Goal: Transaction & Acquisition: Purchase product/service

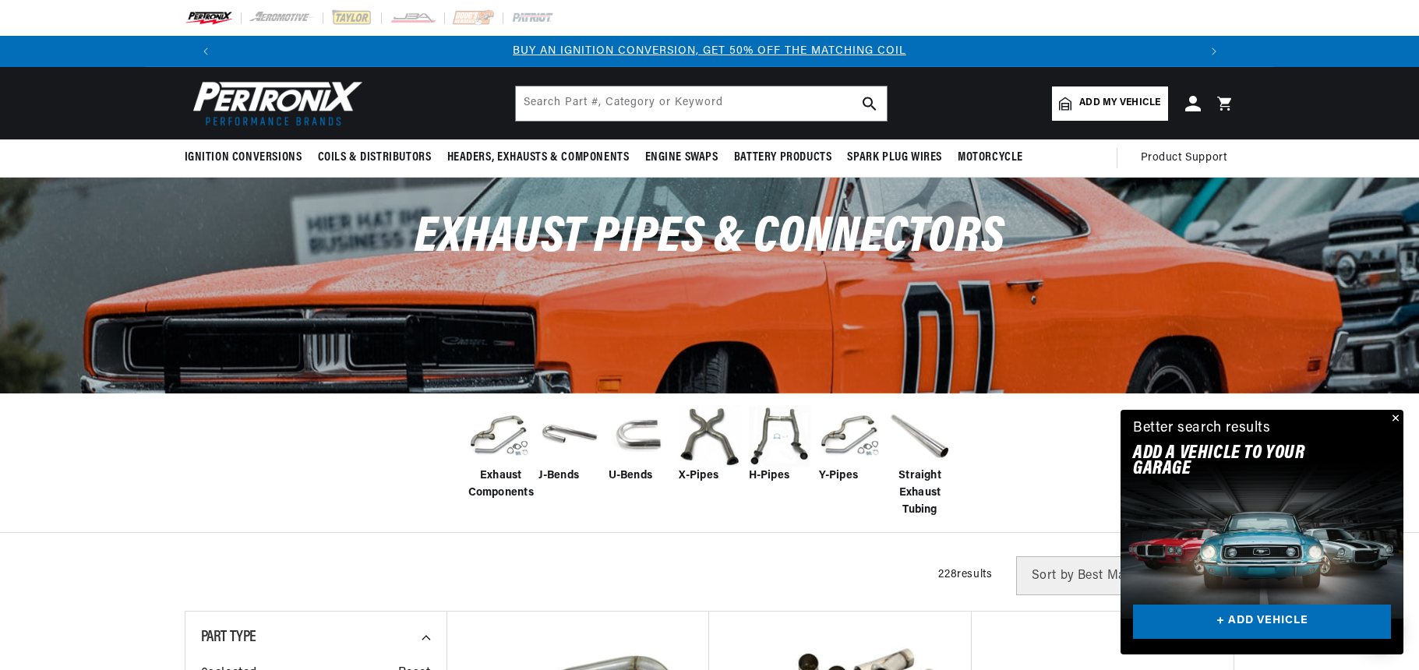
click at [932, 441] on img at bounding box center [920, 436] width 62 height 62
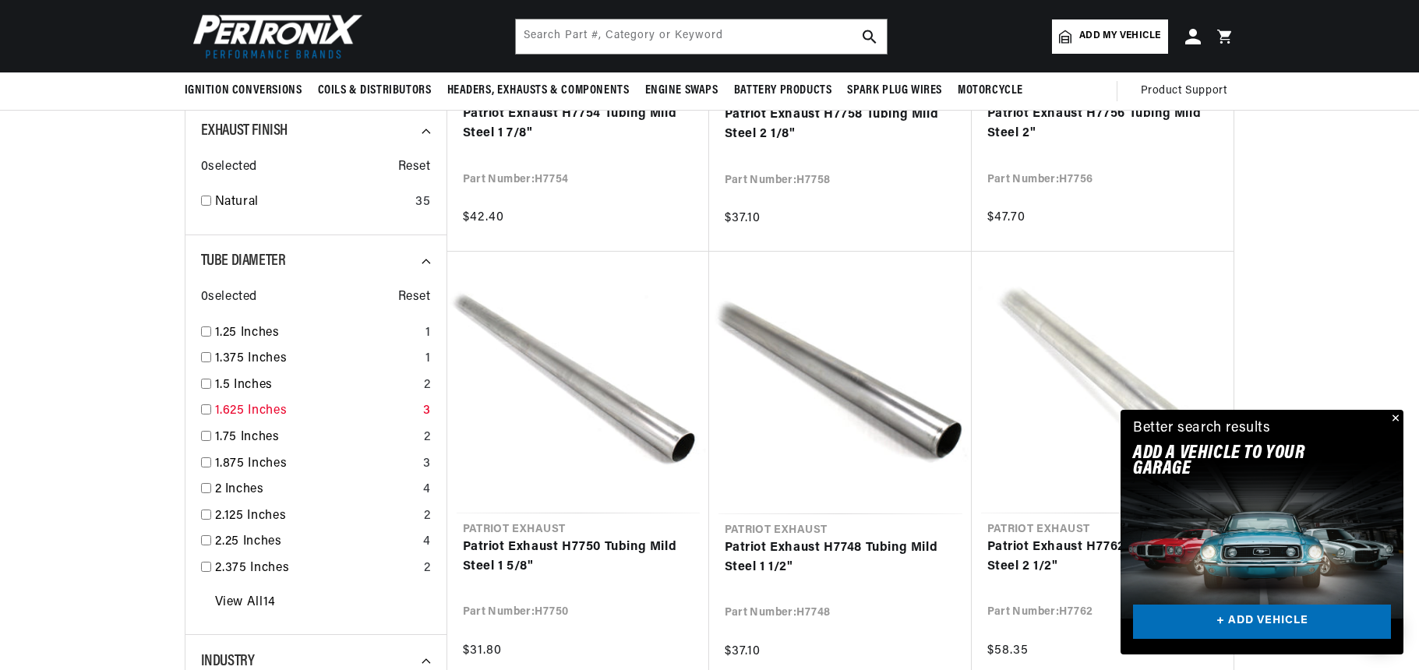
scroll to position [779, 0]
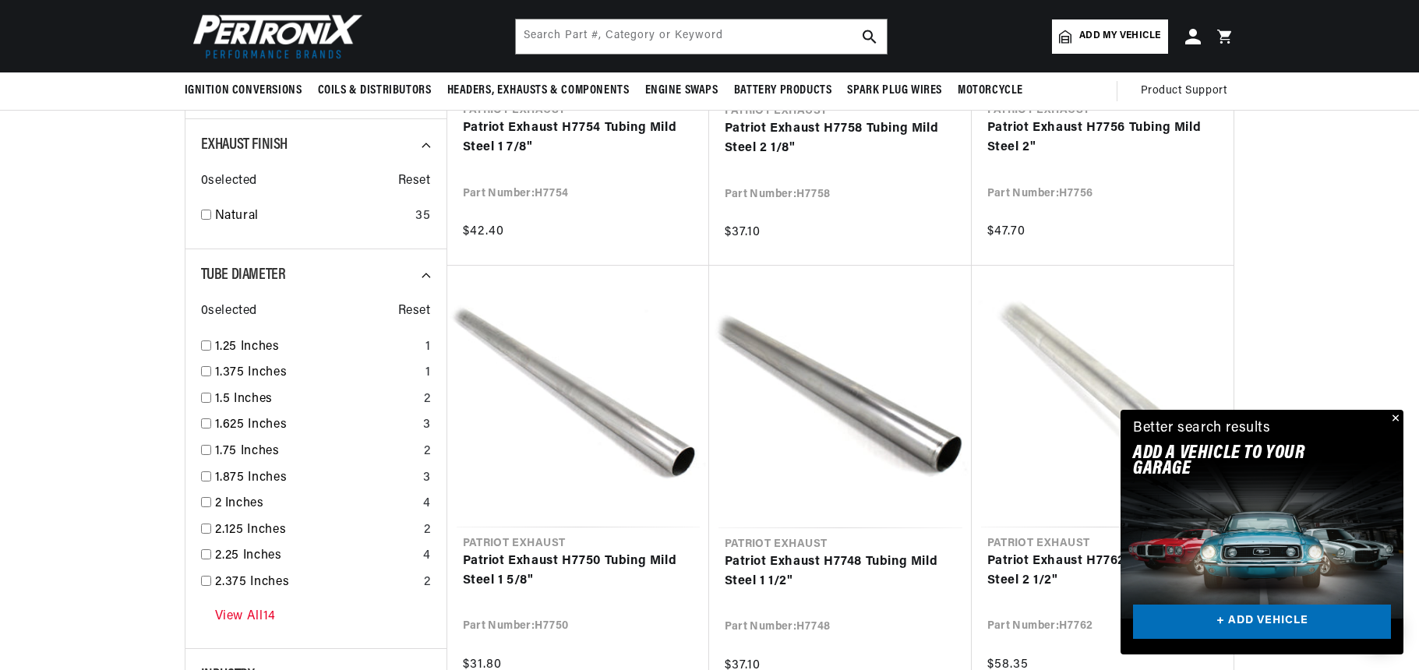
click at [257, 615] on link "View All 14" at bounding box center [245, 617] width 61 height 20
click at [253, 337] on link "1.25 Inches" at bounding box center [317, 347] width 204 height 20
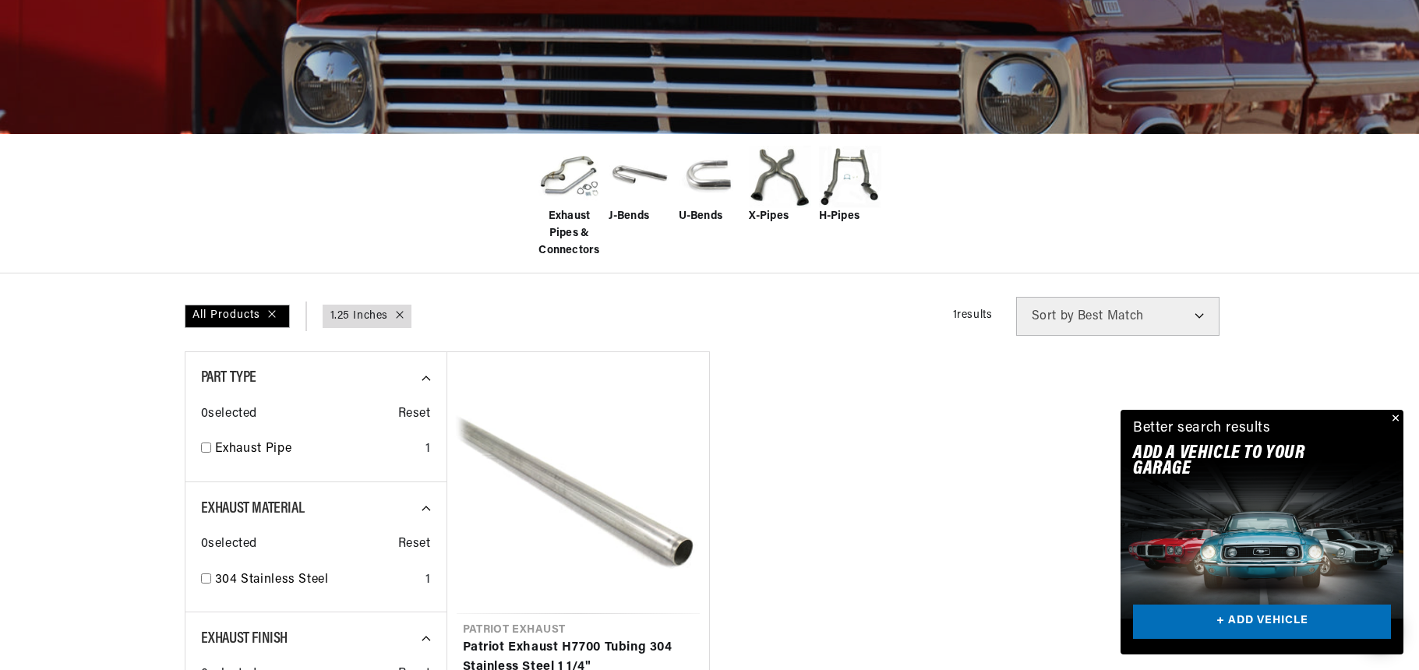
scroll to position [520, 0]
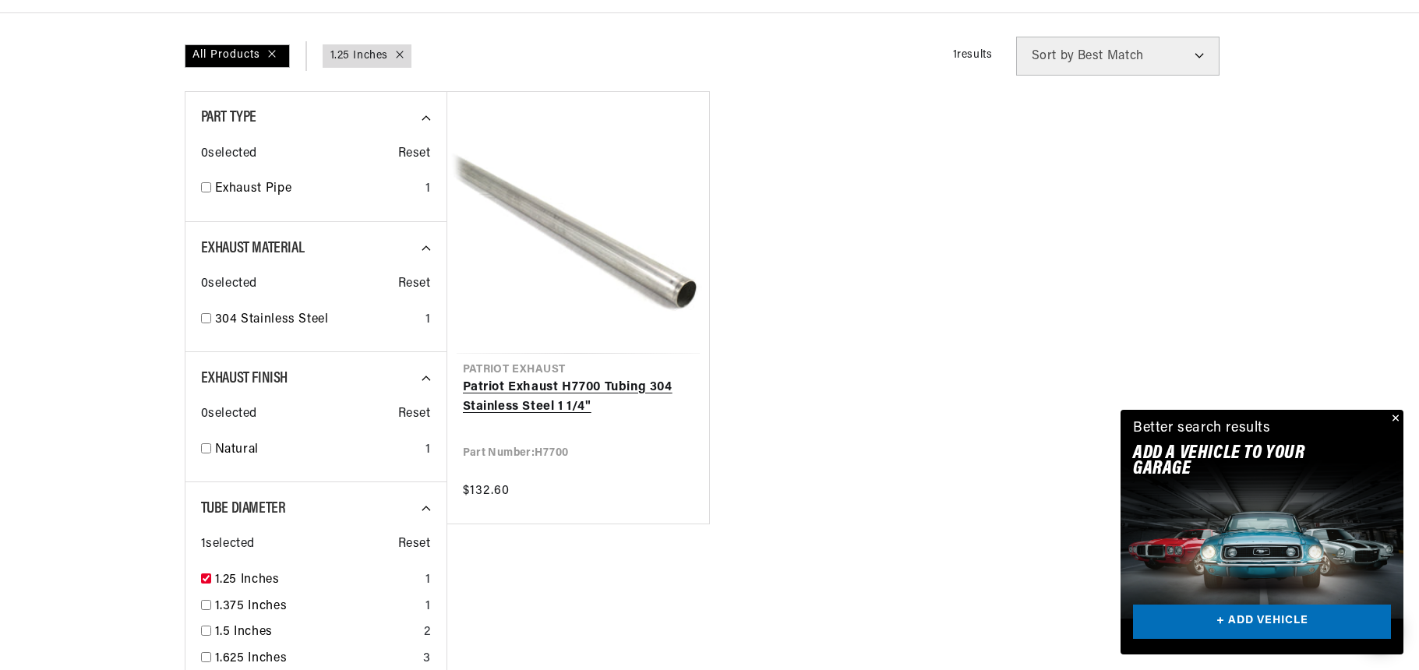
click at [569, 404] on link "Patriot Exhaust H7700 Tubing 304 Stainless Steel 1 1/4"" at bounding box center [578, 398] width 231 height 40
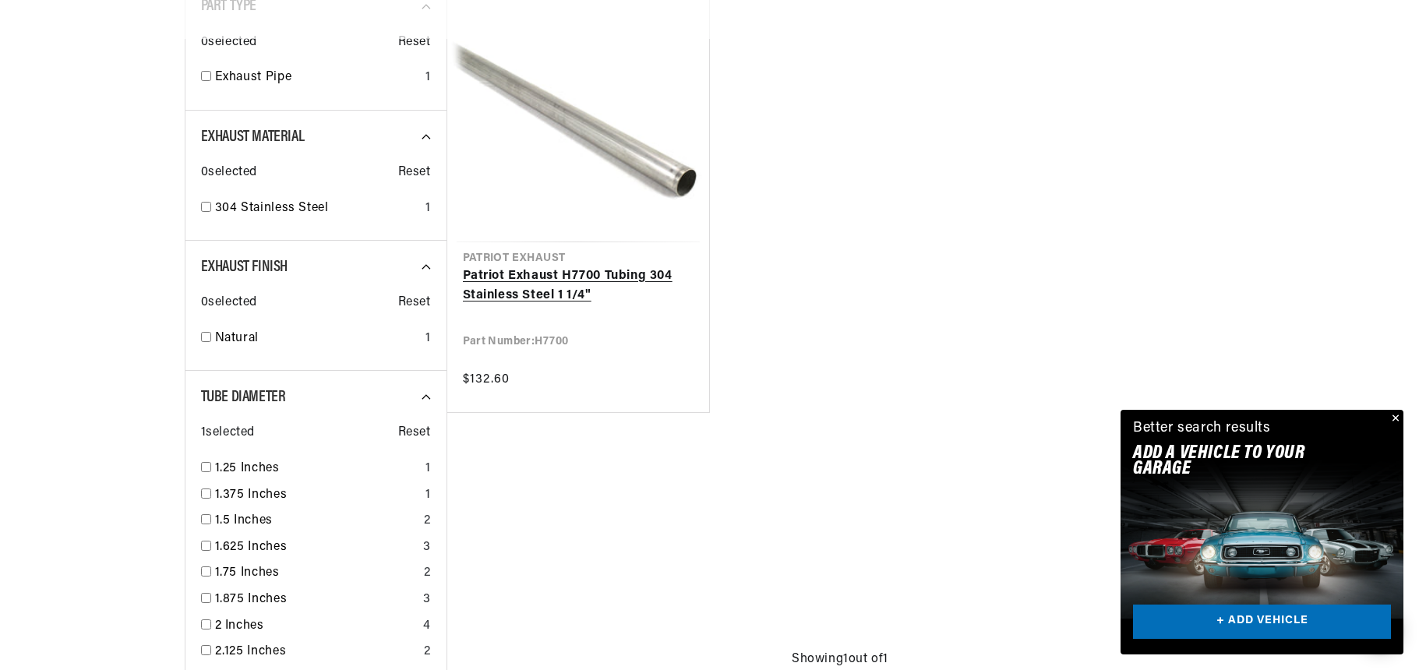
checkbox input "false"
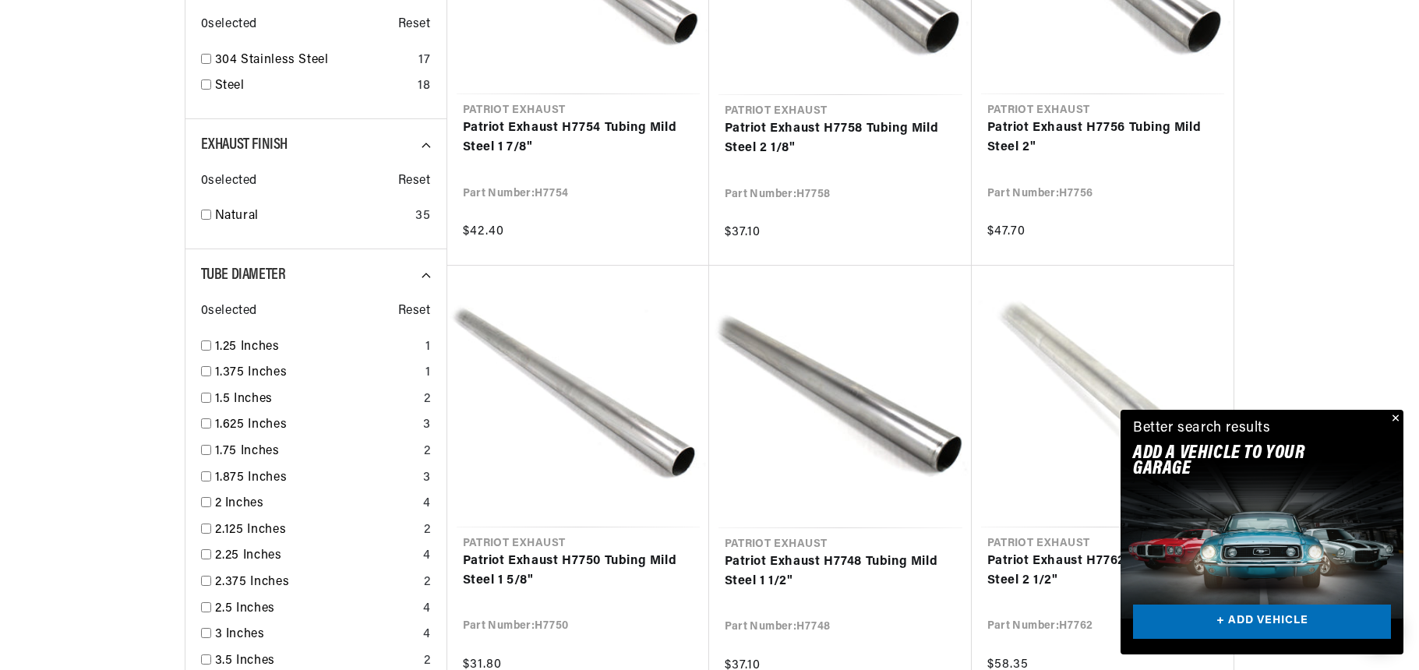
scroll to position [0, 413]
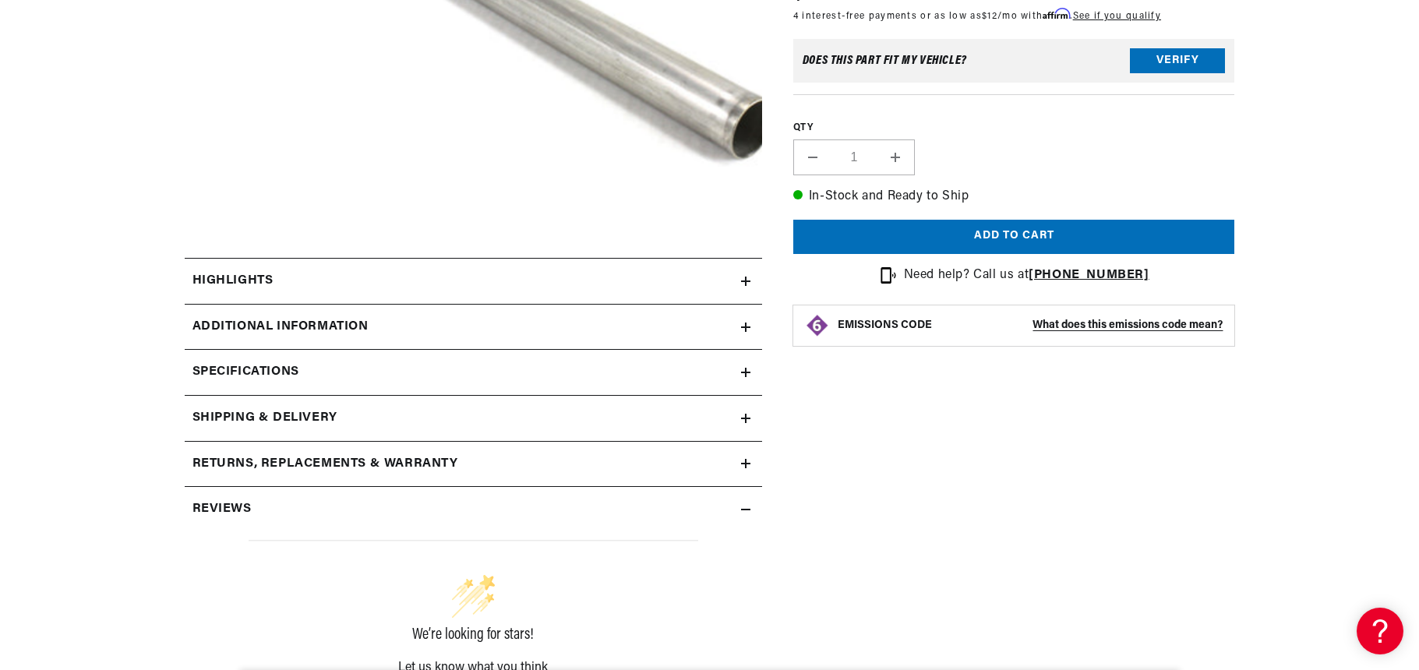
scroll to position [520, 0]
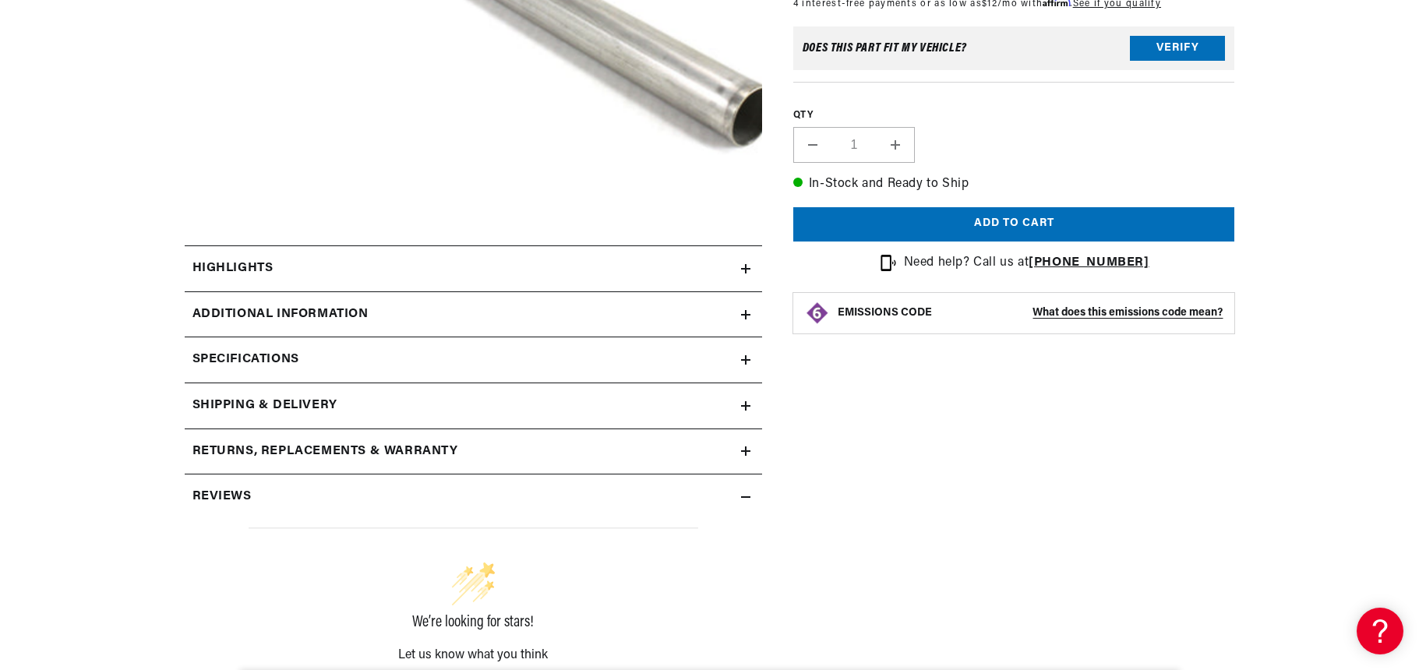
click at [747, 356] on icon at bounding box center [745, 359] width 9 height 9
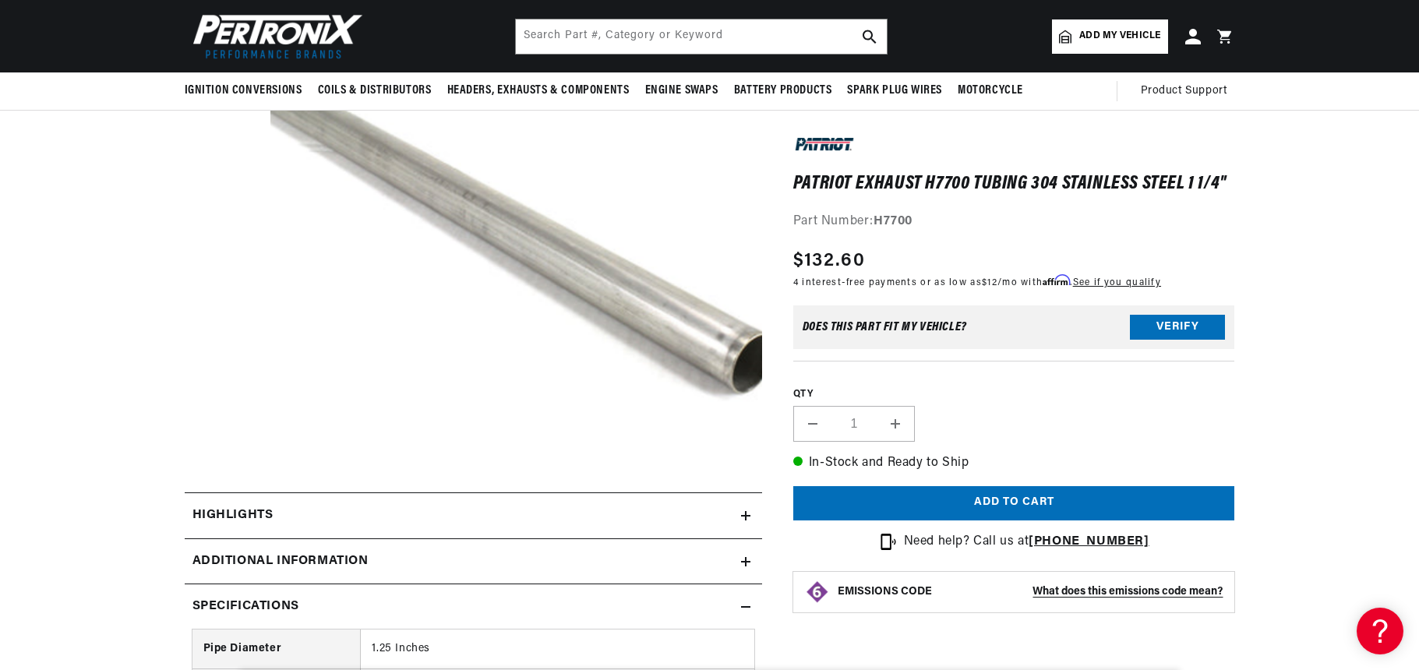
scroll to position [260, 0]
